Goal: Check status: Check status

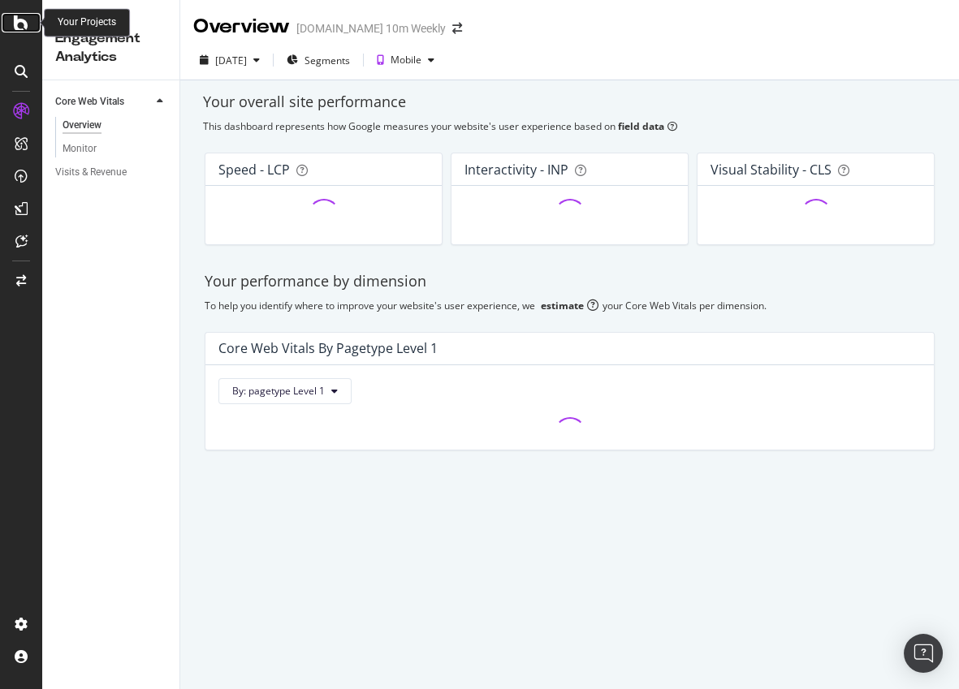
click at [21, 27] on icon at bounding box center [21, 22] width 15 height 19
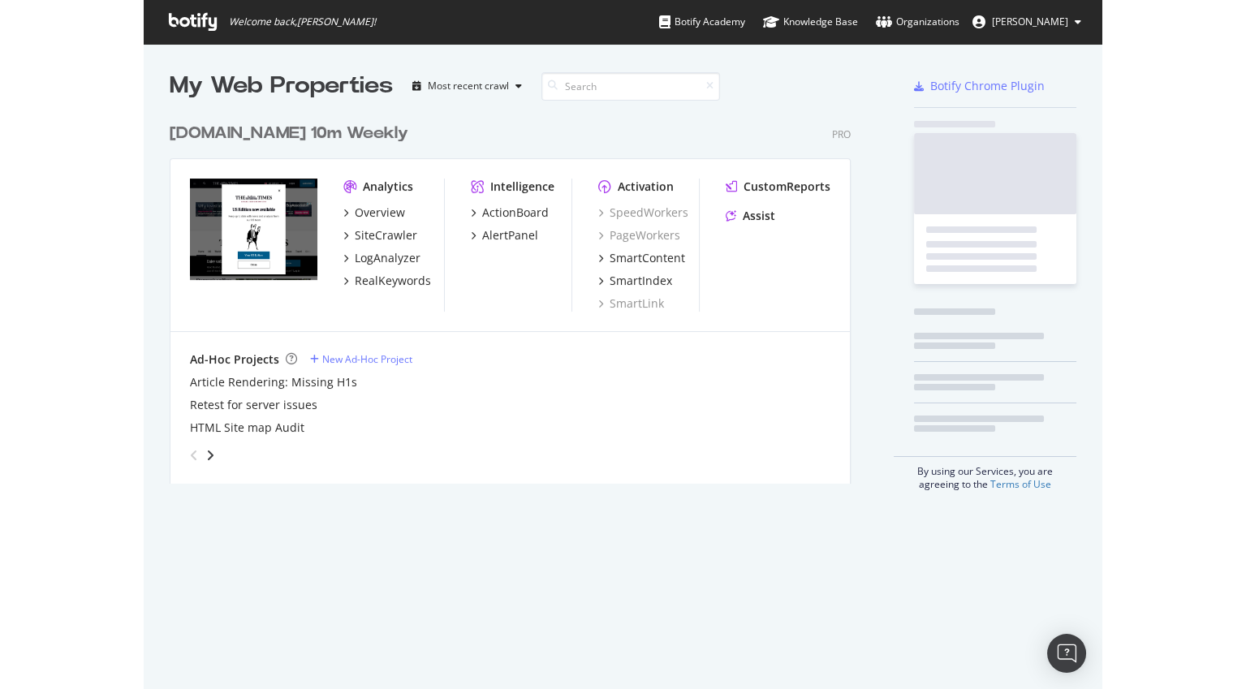
scroll to position [678, 936]
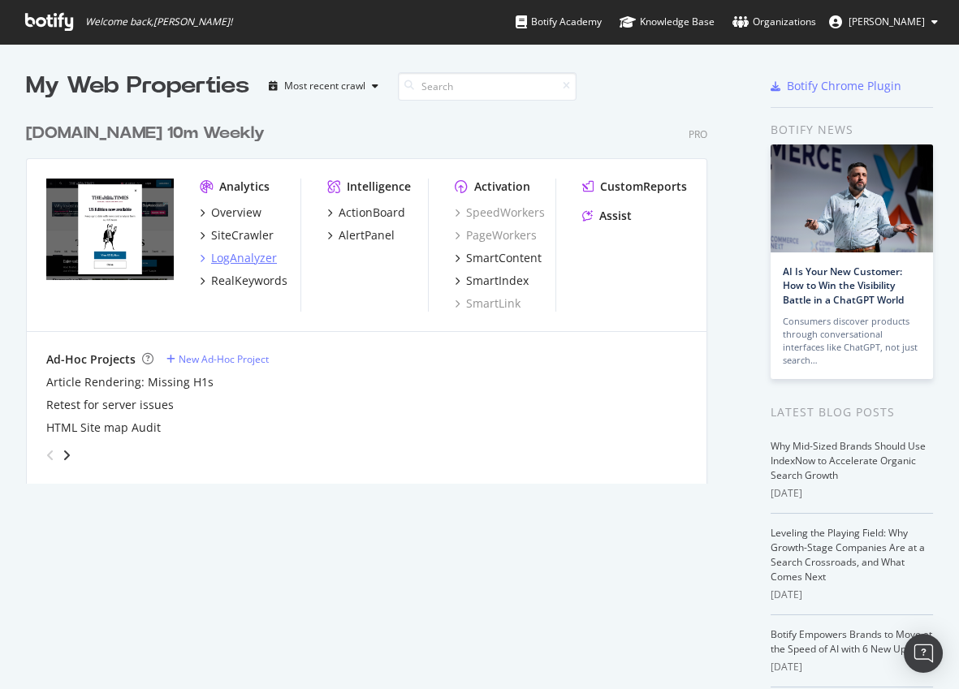
click at [231, 260] on div "LogAnalyzer" at bounding box center [244, 258] width 66 height 16
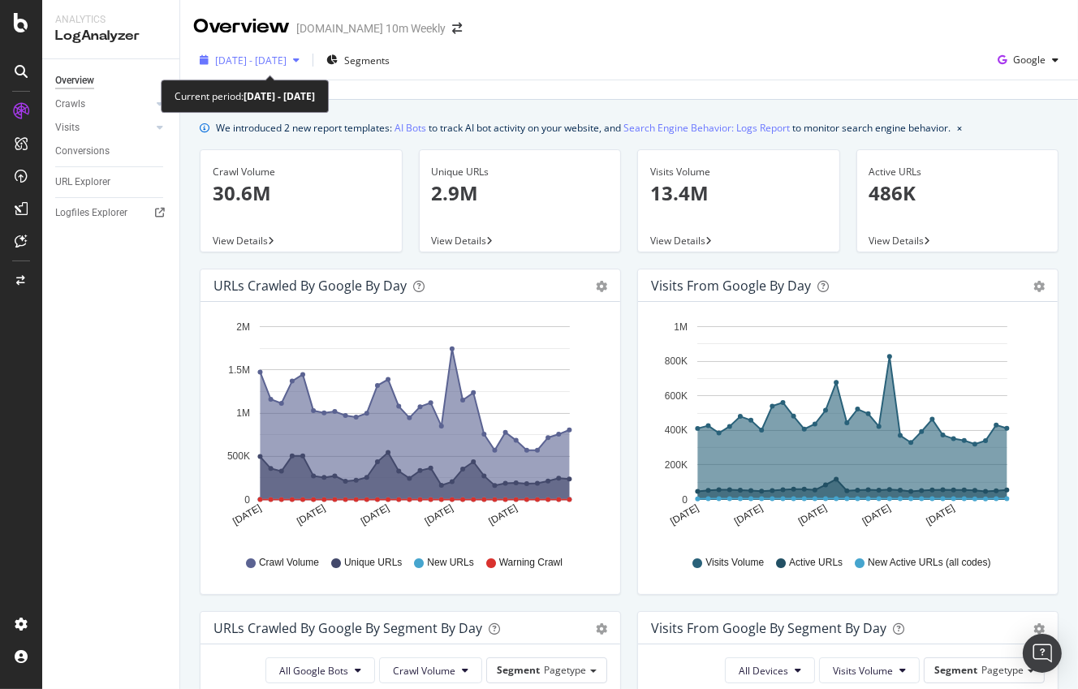
click at [287, 58] on span "[DATE] - [DATE]" at bounding box center [250, 61] width 71 height 14
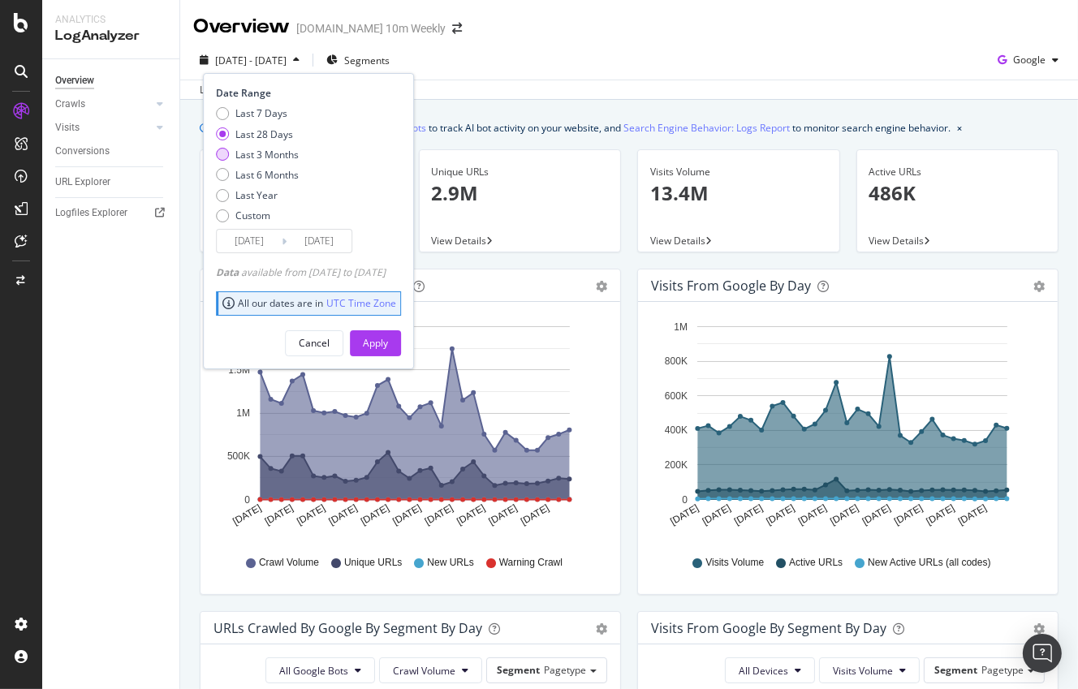
click at [230, 155] on div "Last 3 Months" at bounding box center [257, 155] width 83 height 14
type input "[DATE]"
click at [388, 339] on div "Apply" at bounding box center [375, 343] width 25 height 14
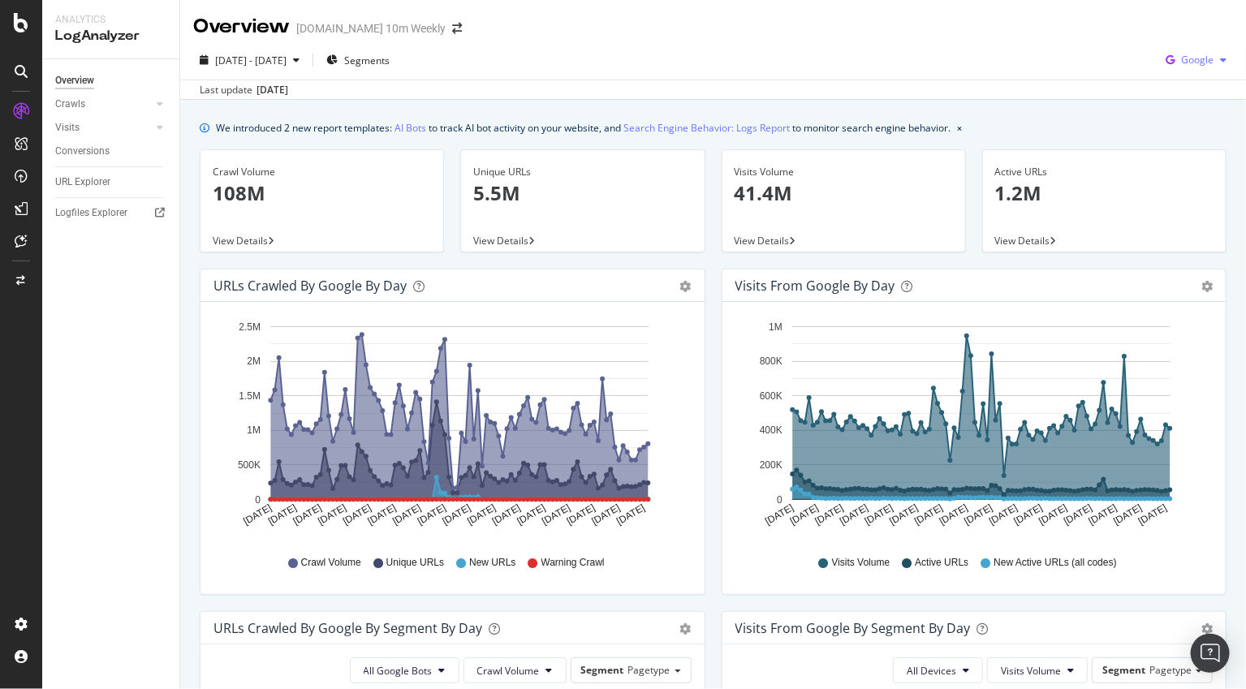
click at [958, 63] on span "Google" at bounding box center [1197, 60] width 32 height 14
click at [958, 148] on span "OpenAI" at bounding box center [1198, 152] width 60 height 15
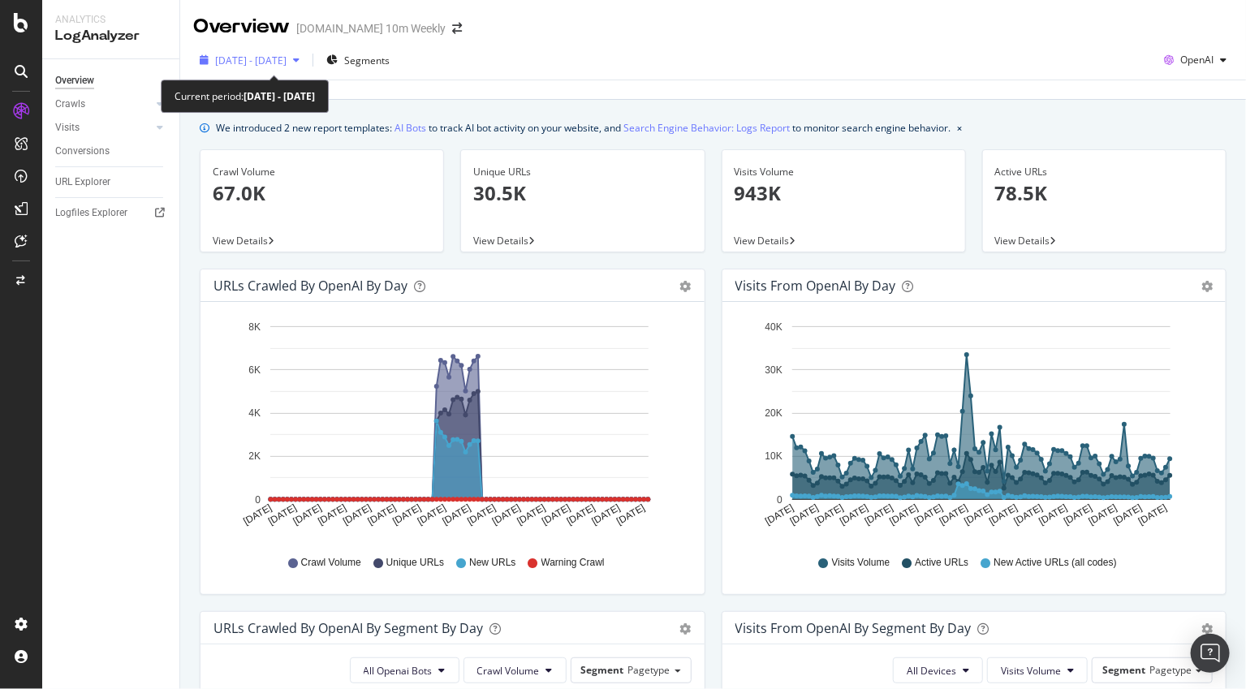
click at [287, 65] on span "[DATE] - [DATE]" at bounding box center [250, 61] width 71 height 14
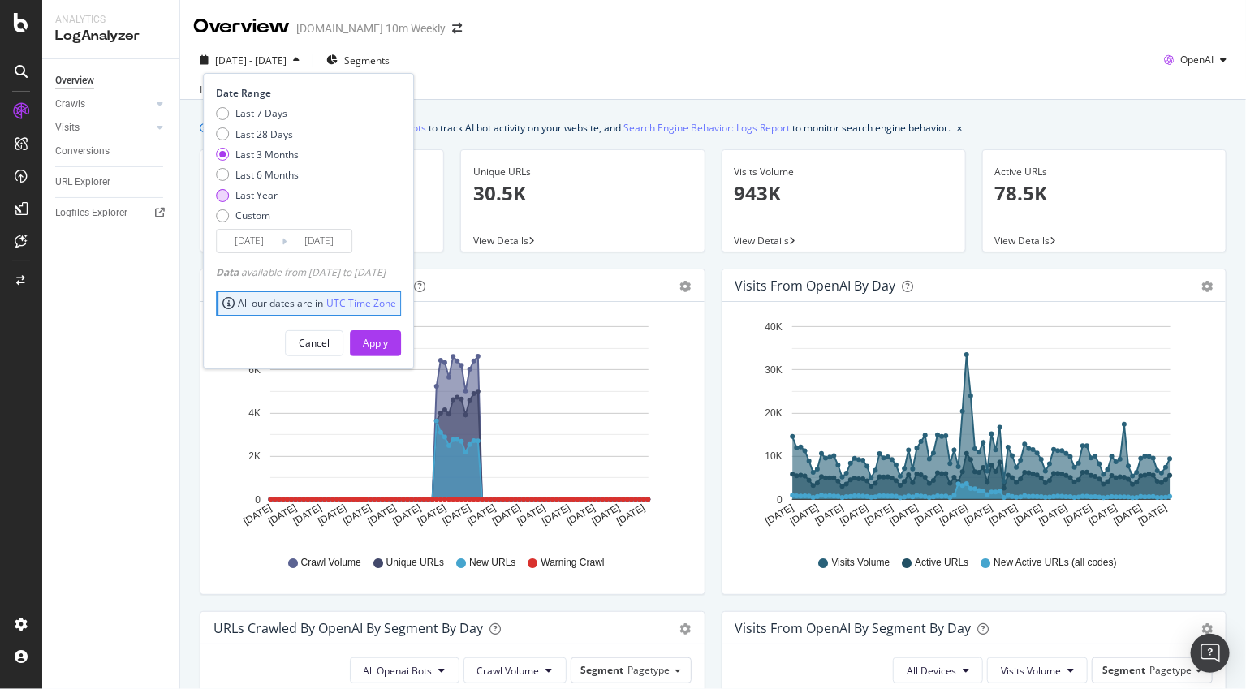
click at [239, 193] on div "Last Year" at bounding box center [256, 195] width 42 height 14
type input "[DATE]"
click at [388, 347] on div "Apply" at bounding box center [375, 343] width 25 height 14
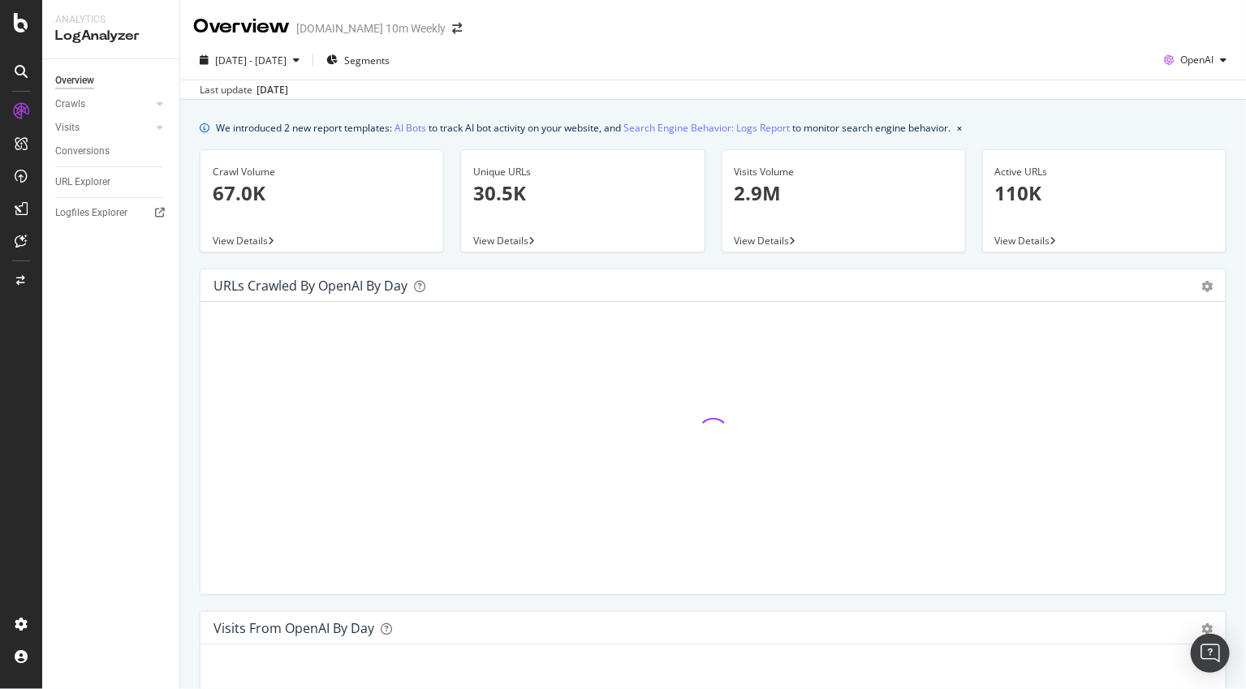
click at [7, 688] on icon "close toast" at bounding box center [3, 699] width 7 height 20
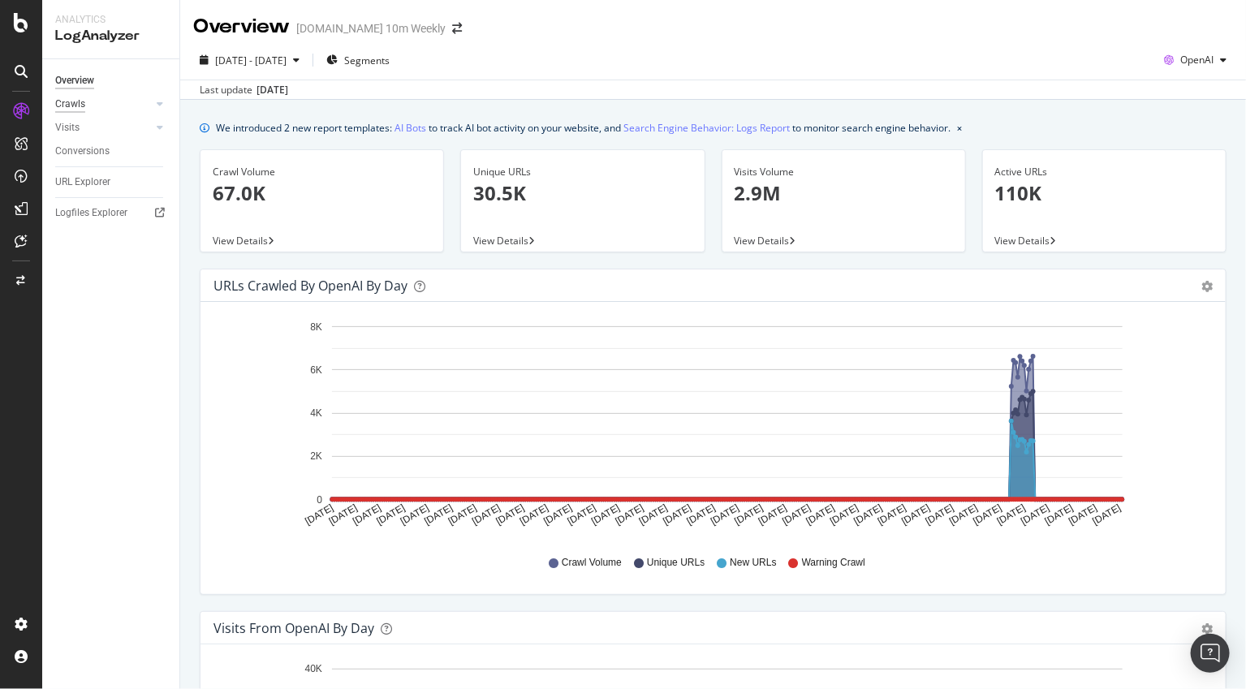
click at [71, 102] on div "Crawls" at bounding box center [70, 104] width 30 height 17
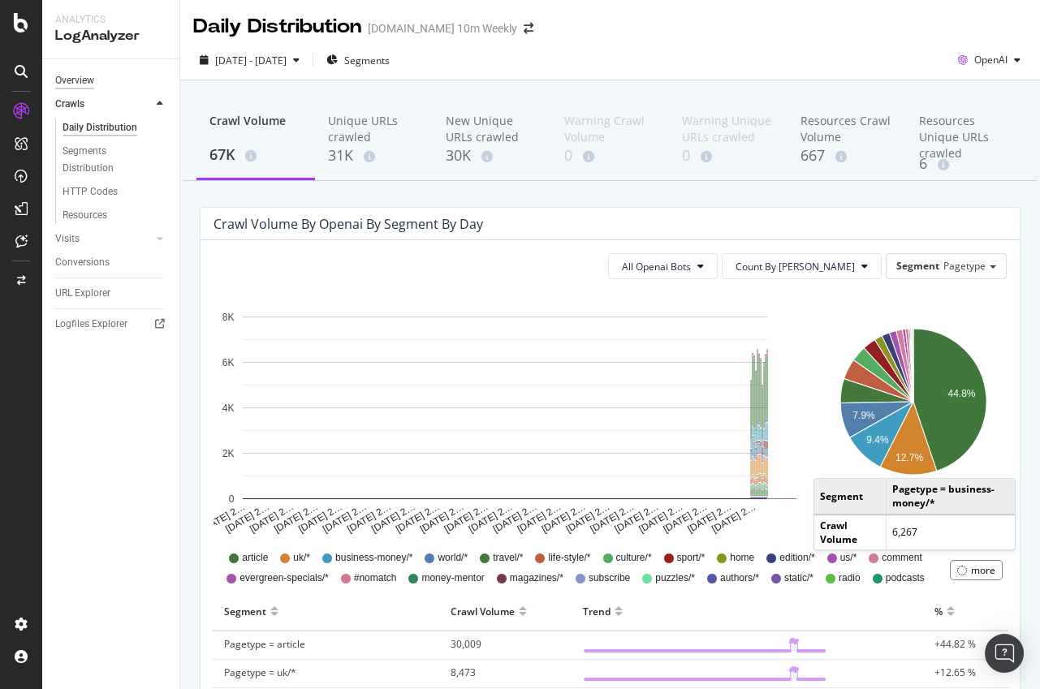
click at [84, 74] on div "Overview" at bounding box center [74, 80] width 39 height 17
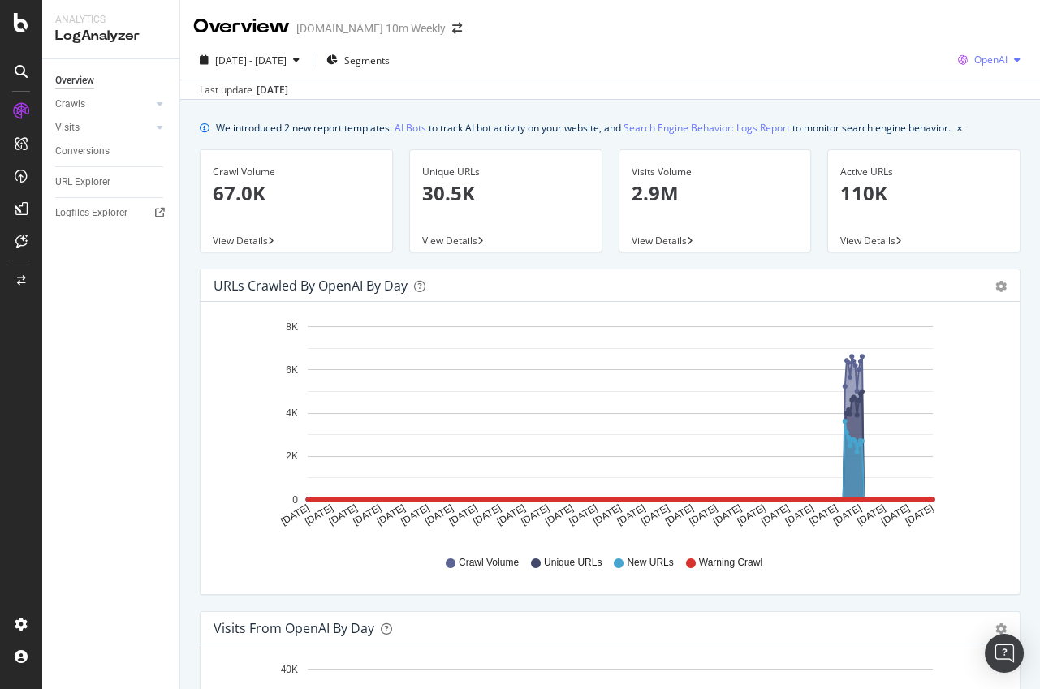
click at [993, 61] on span "OpenAI" at bounding box center [990, 60] width 33 height 14
click at [987, 95] on span "Google" at bounding box center [991, 92] width 60 height 15
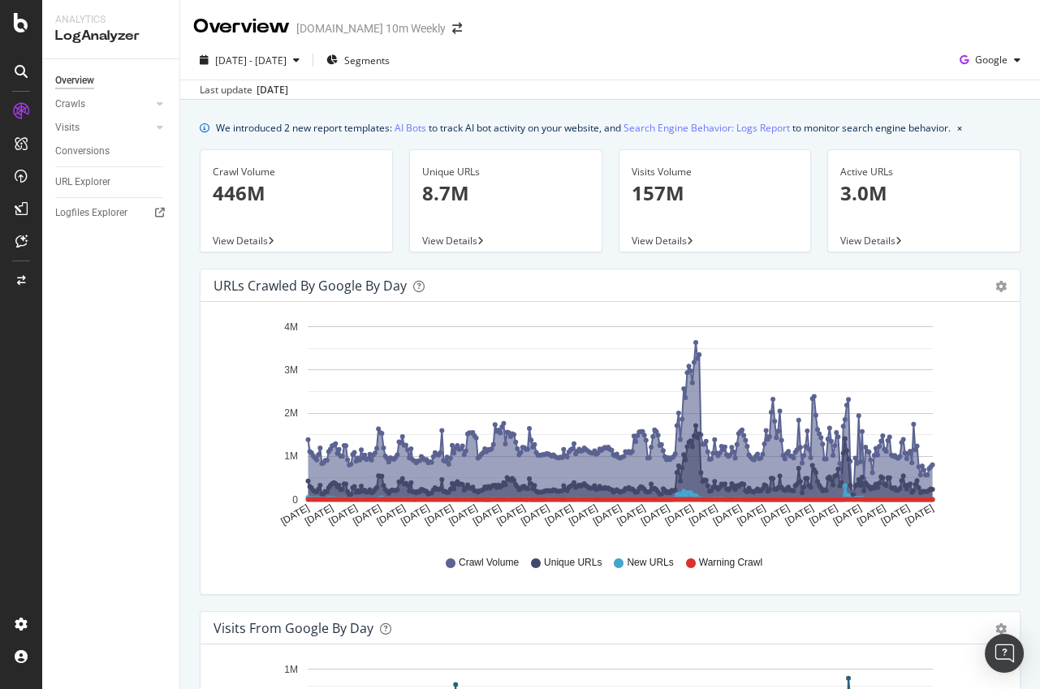
click at [287, 54] on span "[DATE] - [DATE]" at bounding box center [250, 61] width 71 height 14
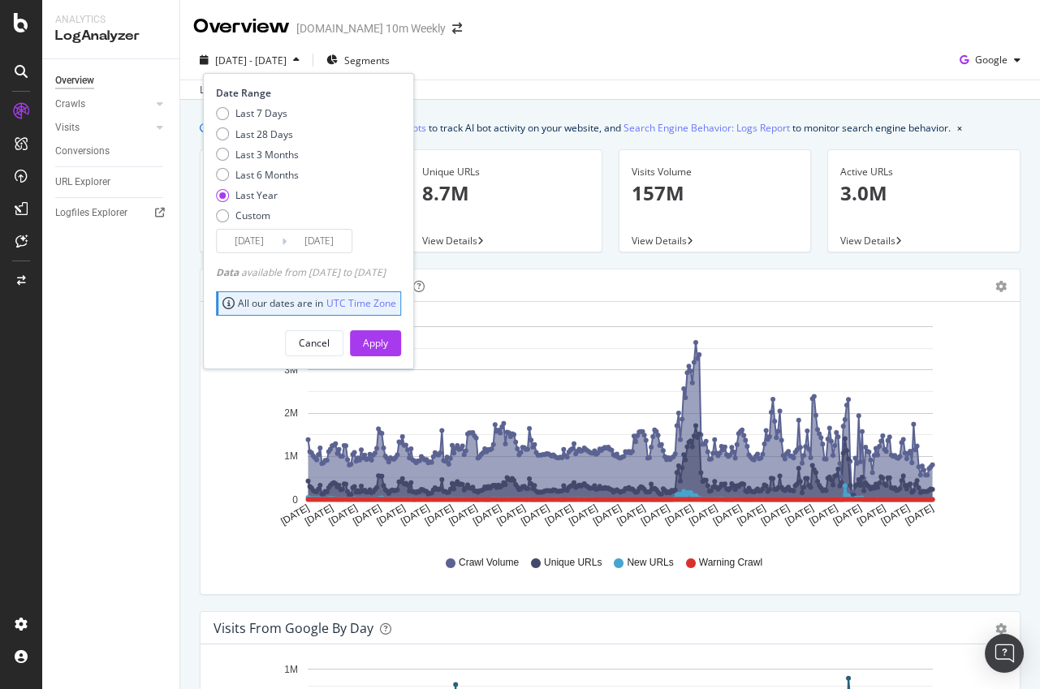
scroll to position [484, 0]
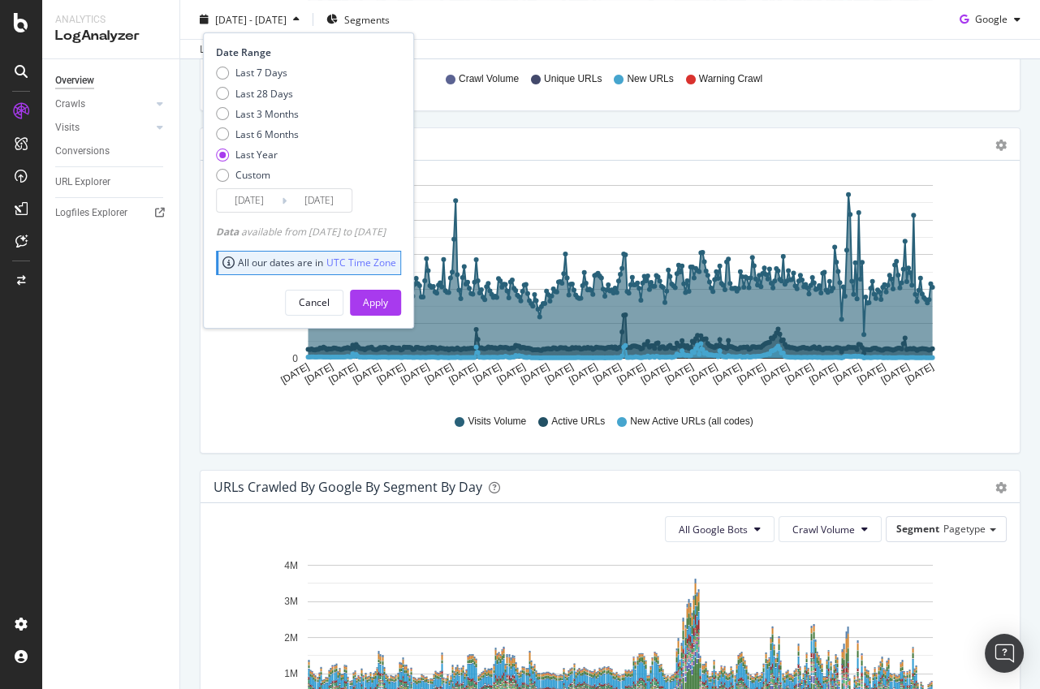
click at [263, 202] on input "[DATE]" at bounding box center [249, 200] width 65 height 23
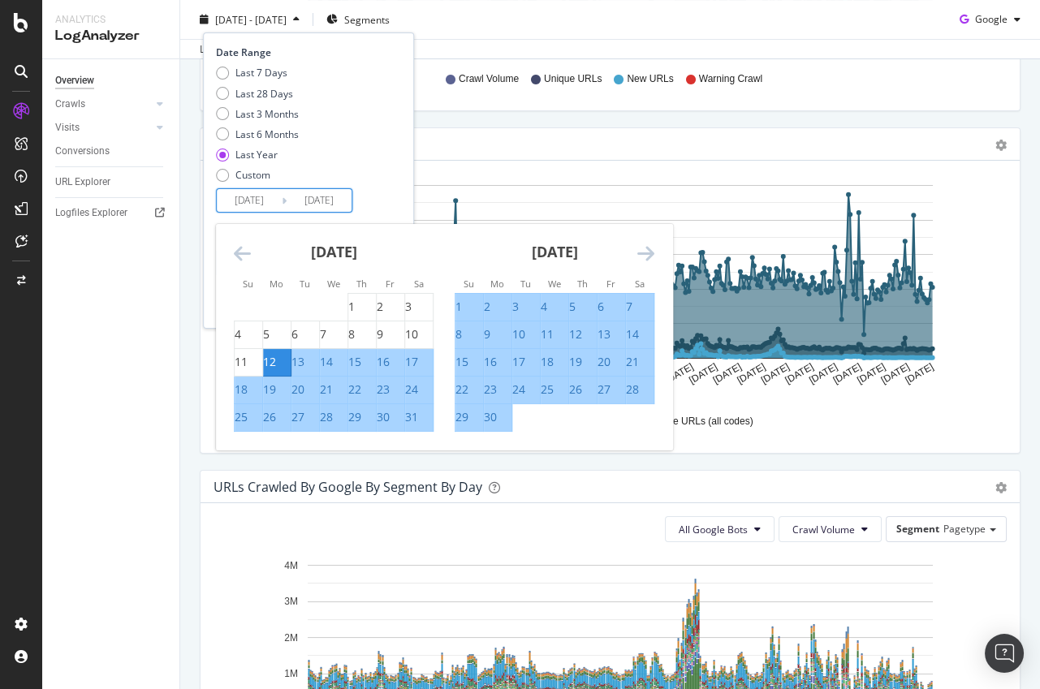
click at [232, 249] on div "August 2024 1 2 3 4 5 6 7 8 9 10 11 12 13 14 15 16 17 18 19 20 21 22 23 24 25 2…" at bounding box center [333, 328] width 221 height 208
click at [238, 250] on icon "Move backward to switch to the previous month." at bounding box center [242, 253] width 17 height 19
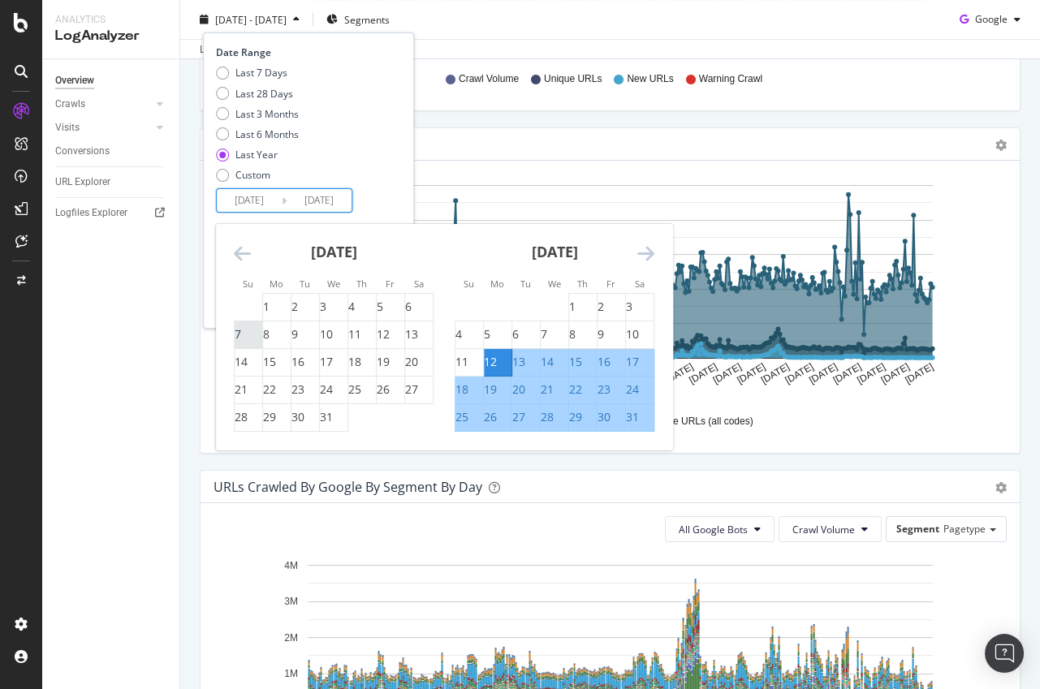
click at [241, 339] on div "7" at bounding box center [238, 334] width 6 height 16
type input "2024/07/07"
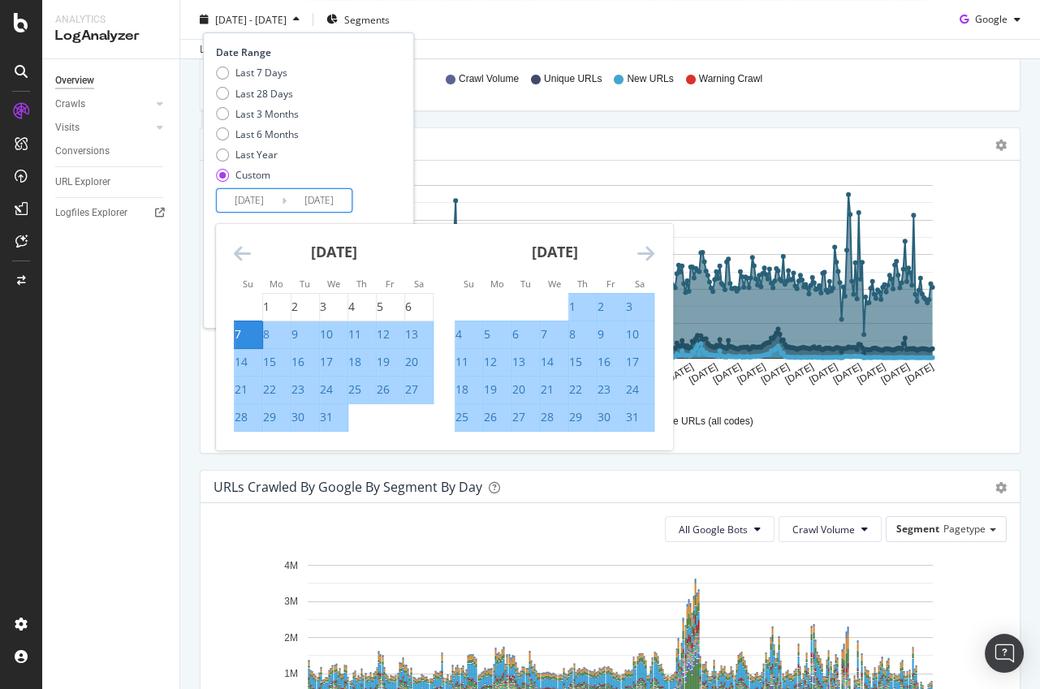
click at [637, 326] on div "10" at bounding box center [640, 334] width 28 height 16
type input "2024/08/10"
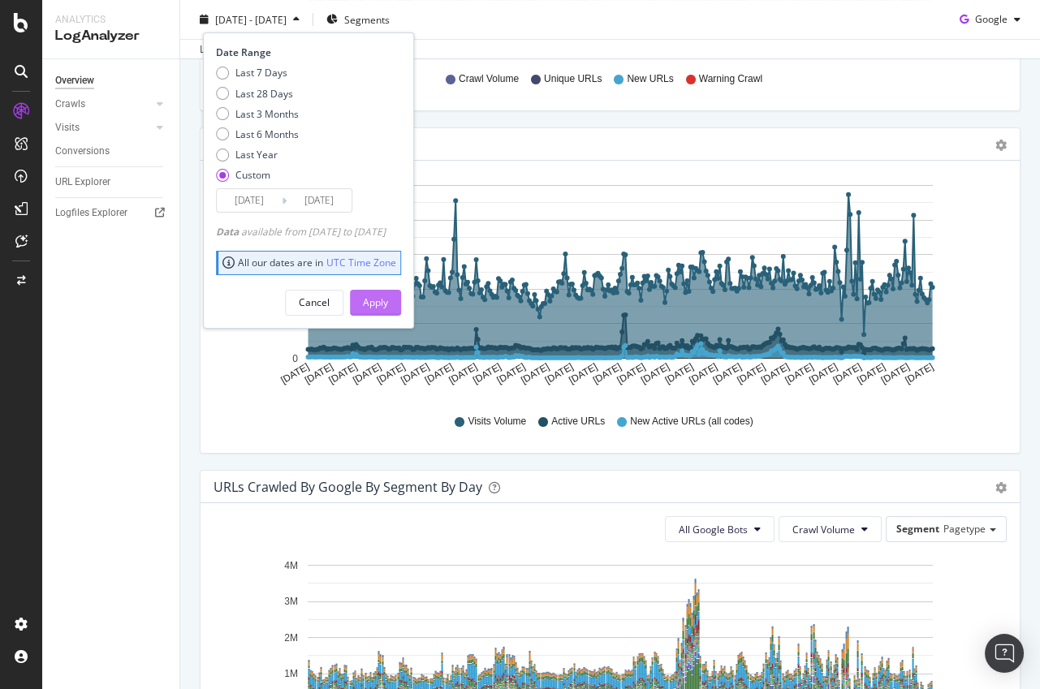
click at [388, 302] on div "Apply" at bounding box center [375, 302] width 25 height 14
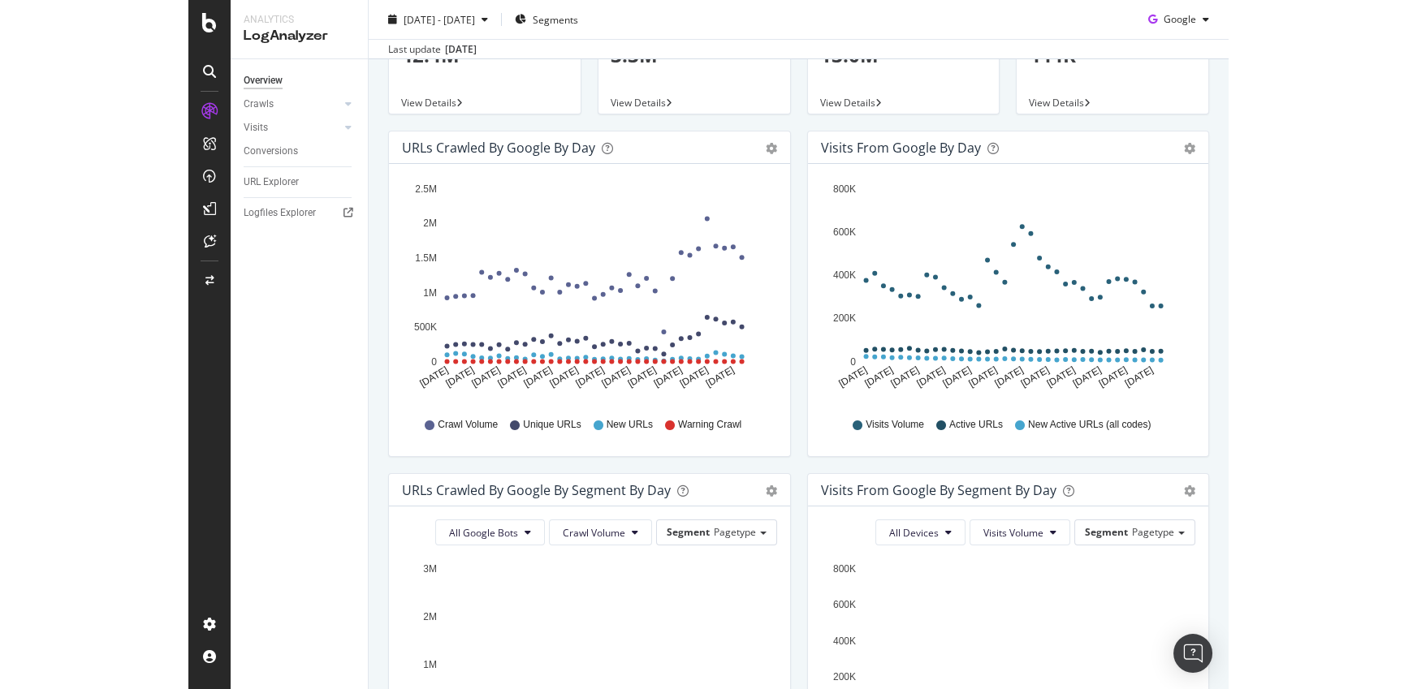
scroll to position [165, 0]
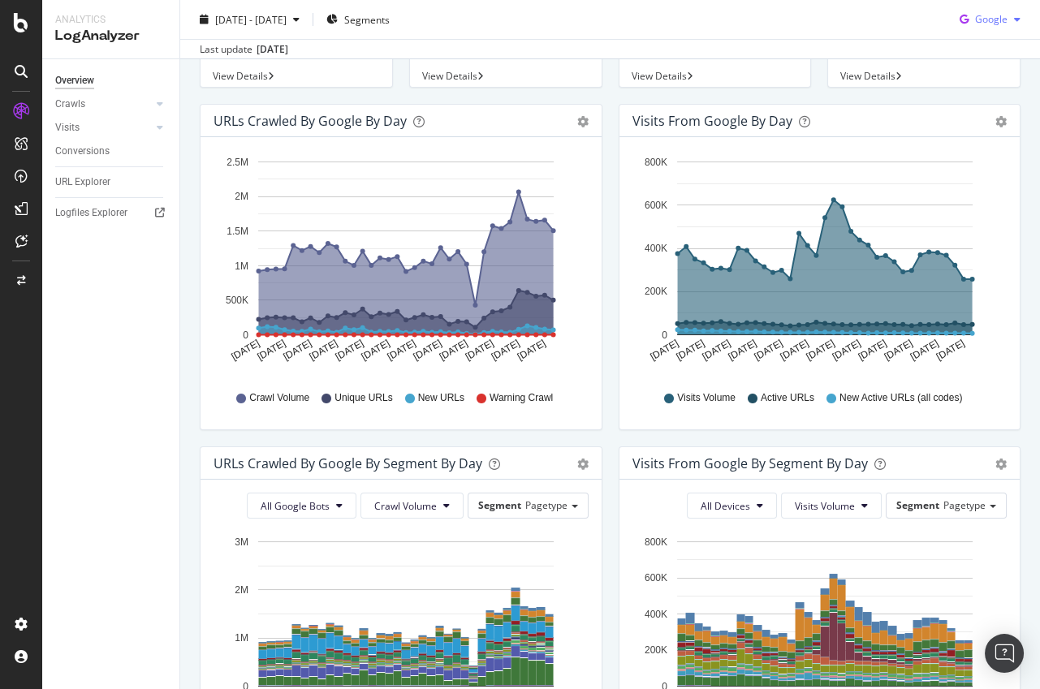
click at [994, 24] on span "Google" at bounding box center [991, 19] width 32 height 14
click at [962, 110] on span "OpenAI" at bounding box center [991, 112] width 60 height 15
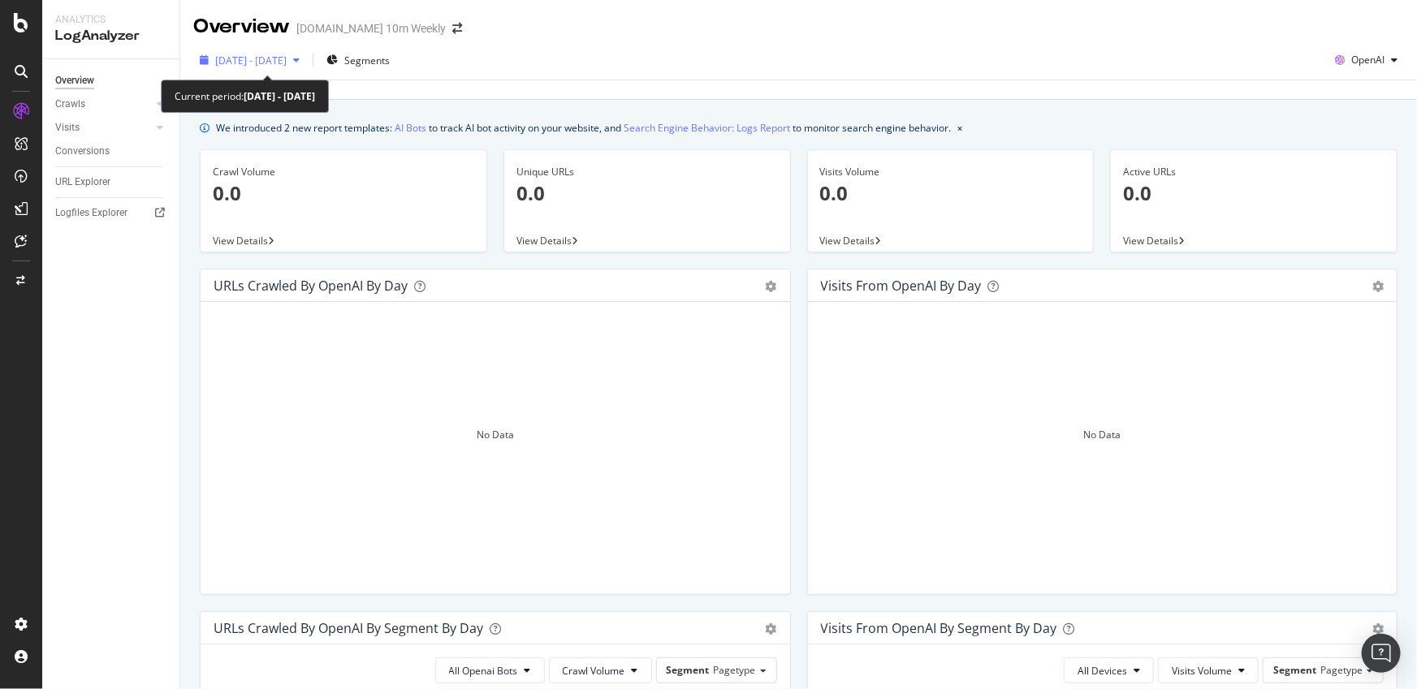
click at [306, 60] on div "button" at bounding box center [296, 60] width 19 height 10
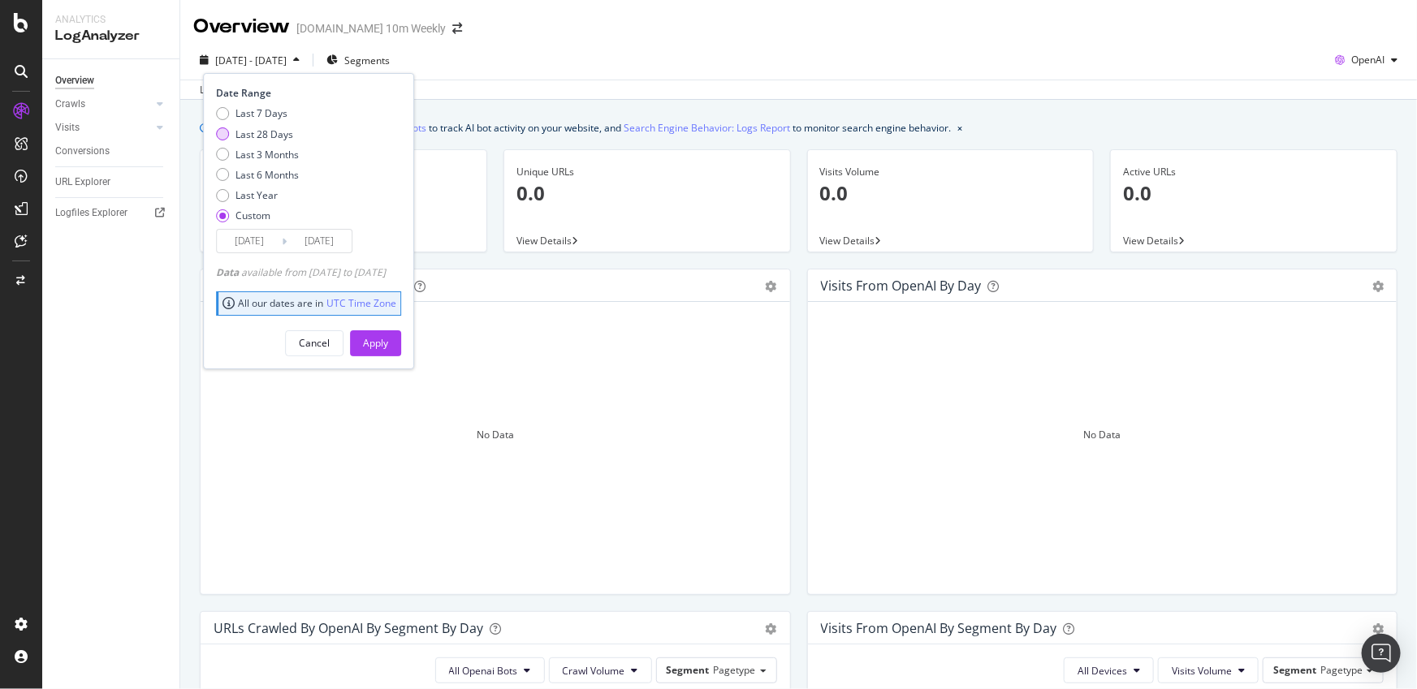
click at [228, 136] on div "Last 28 Days" at bounding box center [257, 134] width 83 height 14
type input "[DATE]"
click at [388, 340] on div "Apply" at bounding box center [375, 343] width 25 height 14
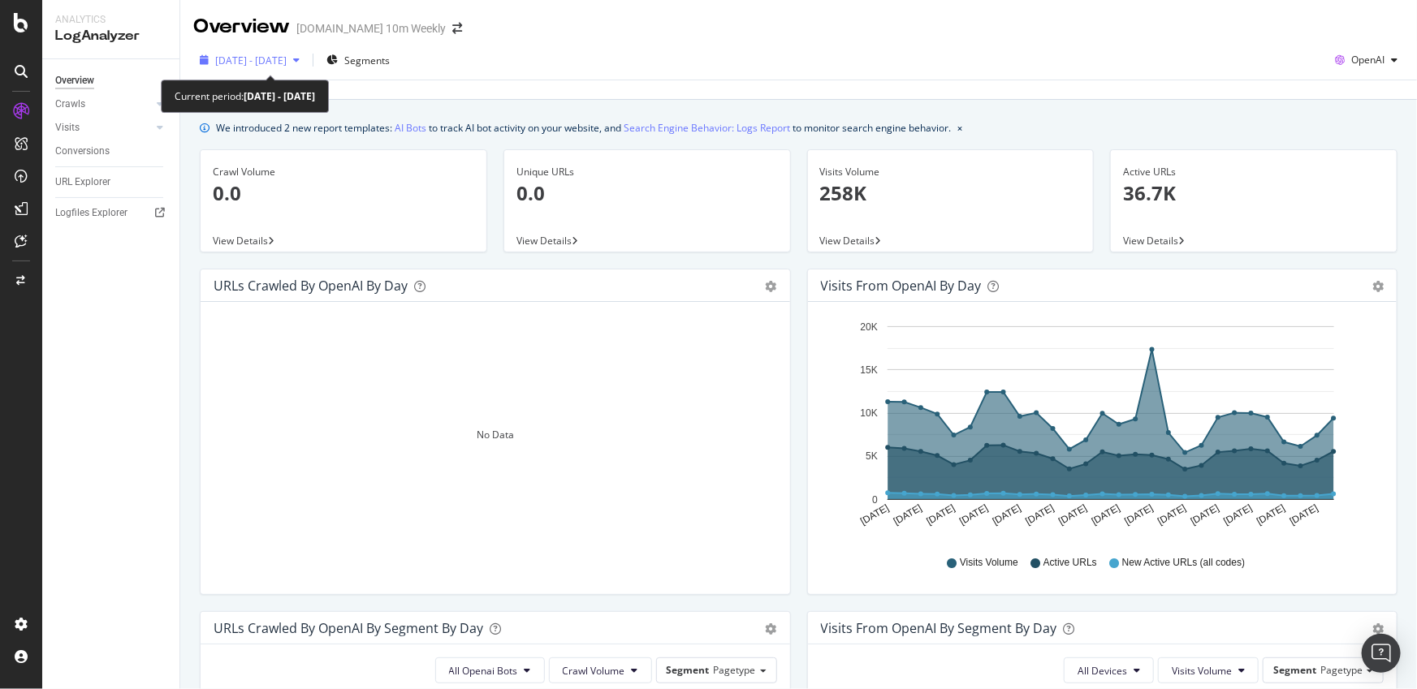
click at [306, 66] on div "2025 Jul. 15th - Aug. 11th" at bounding box center [249, 60] width 113 height 24
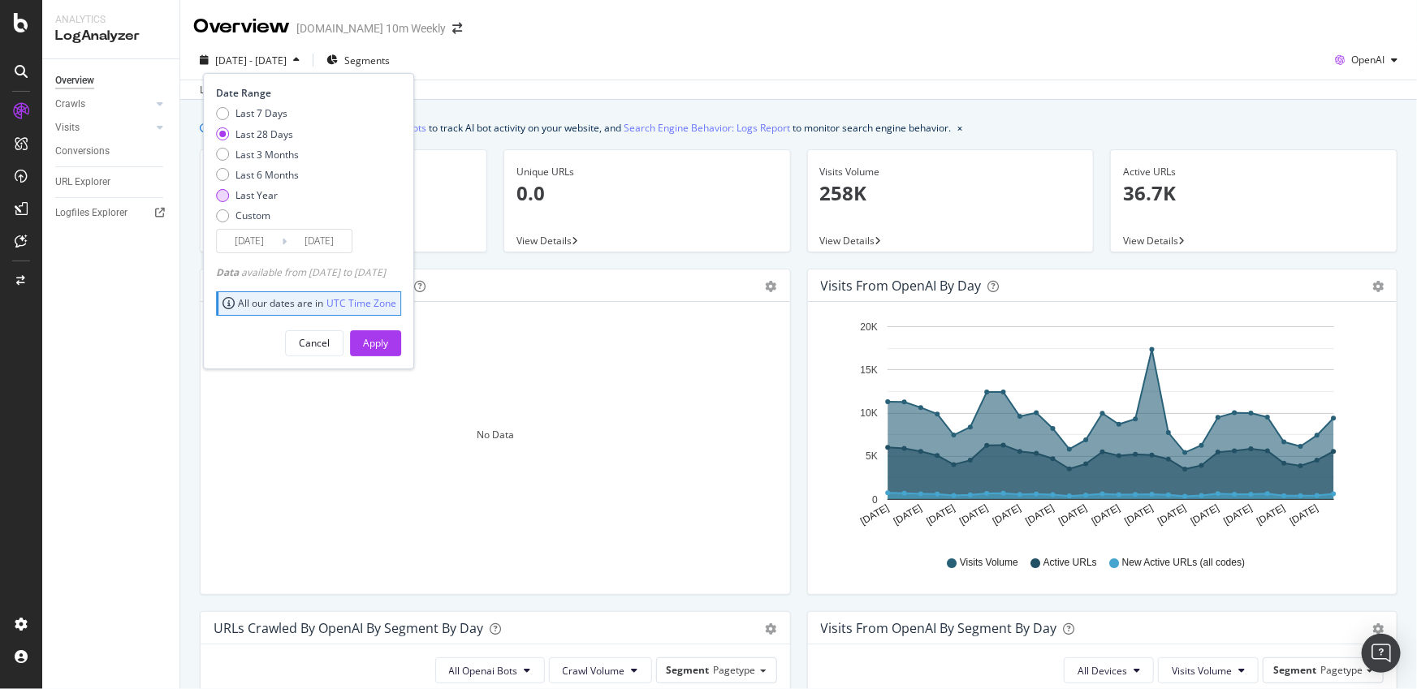
click at [230, 195] on div "Last Year" at bounding box center [257, 195] width 83 height 14
type input "[DATE]"
click at [388, 346] on div "Apply" at bounding box center [375, 343] width 25 height 14
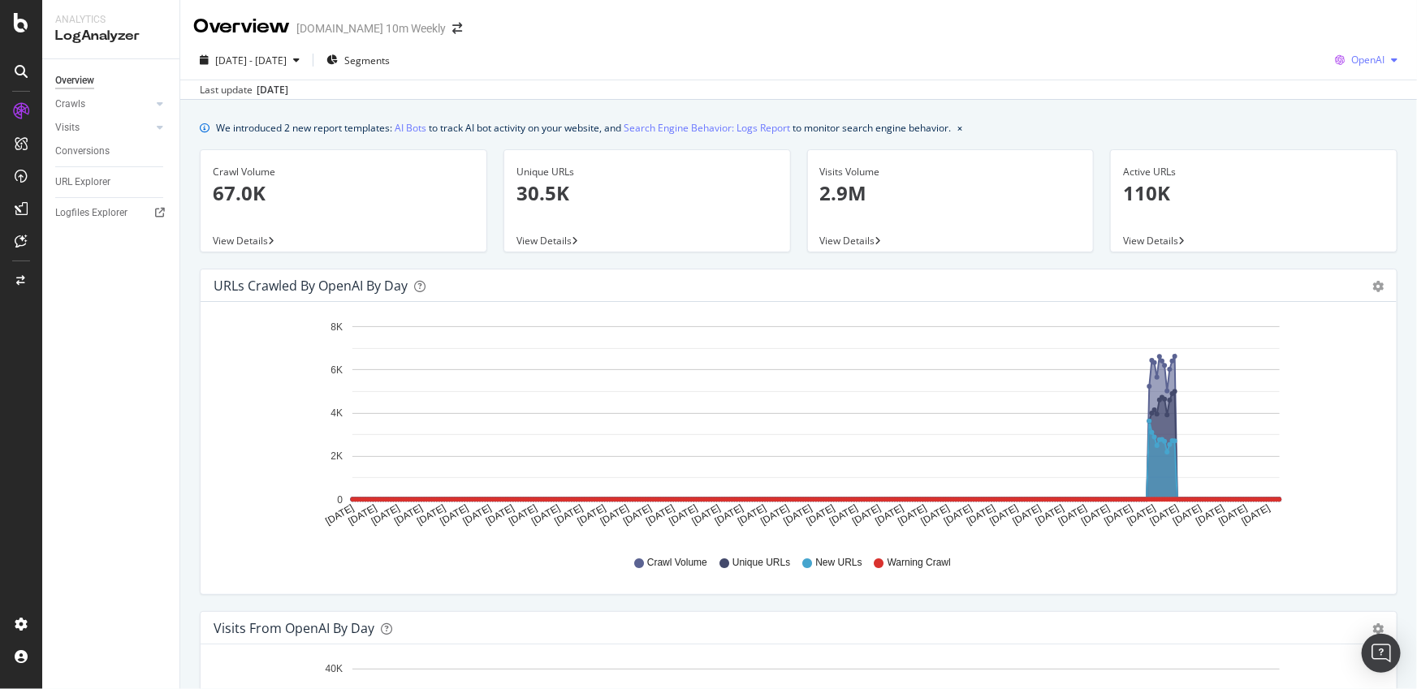
click at [1391, 61] on icon "button" at bounding box center [1394, 60] width 6 height 10
click at [1360, 179] on span "Other AI Bots" at bounding box center [1368, 182] width 60 height 15
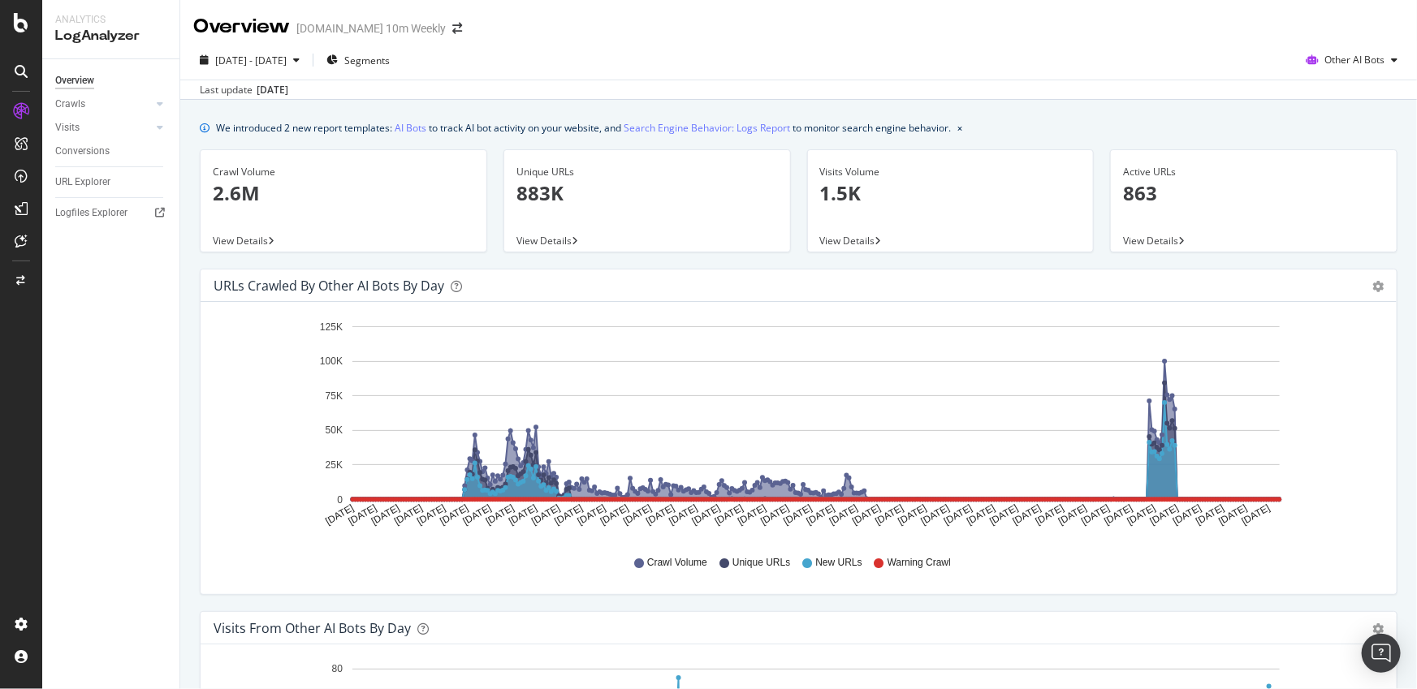
click at [1108, 545] on div "Crawl Volume Unique URLs New URLs Warning Crawl" at bounding box center [799, 563] width 1154 height 37
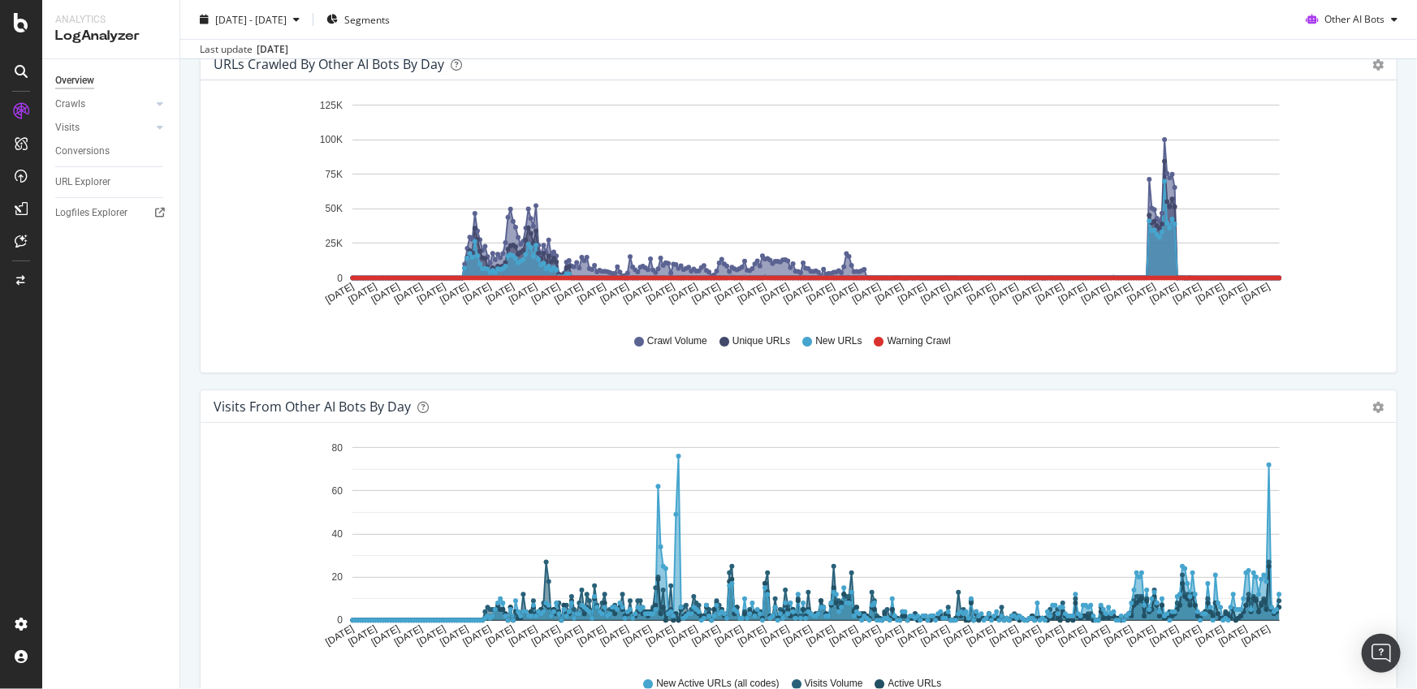
click at [1156, 253] on icon "A chart." at bounding box center [816, 230] width 926 height 97
